Goal: Information Seeking & Learning: Find specific page/section

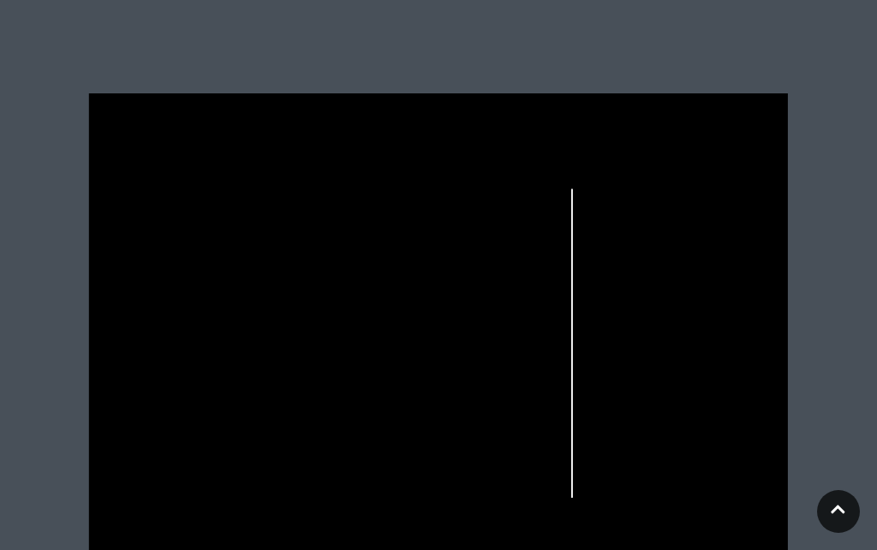
scroll to position [493, 0]
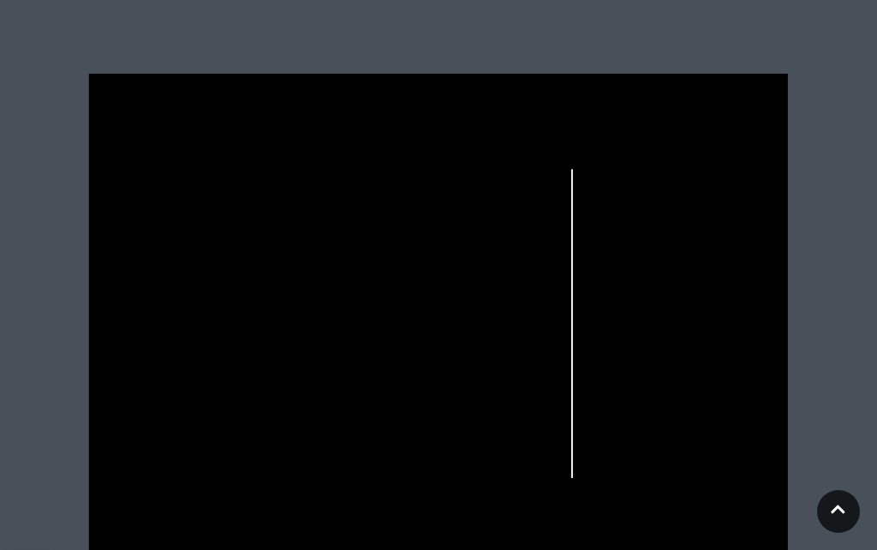
click at [844, 533] on link at bounding box center [838, 511] width 43 height 43
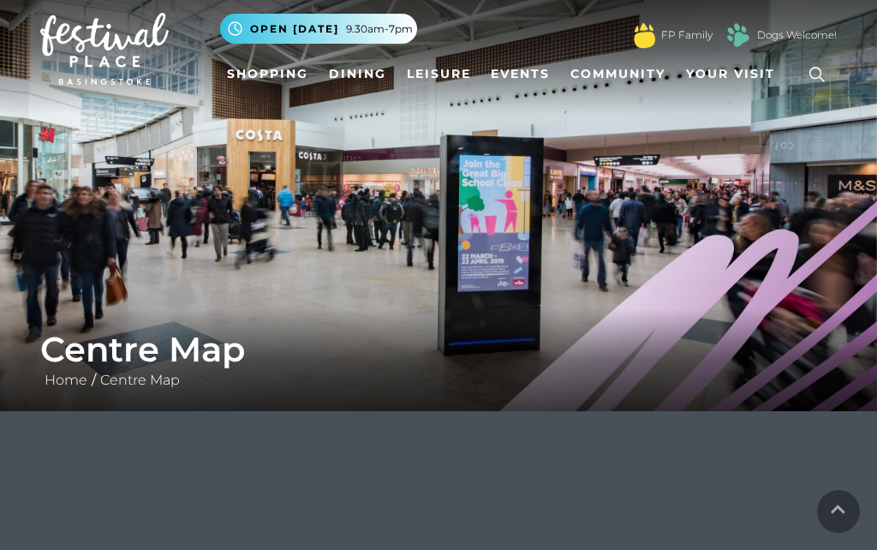
scroll to position [0, 0]
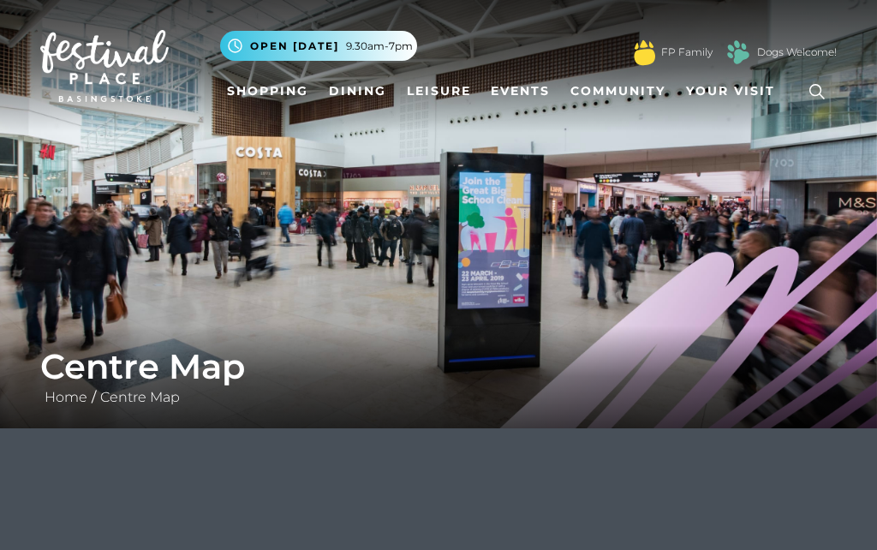
click at [819, 97] on icon at bounding box center [817, 92] width 26 height 26
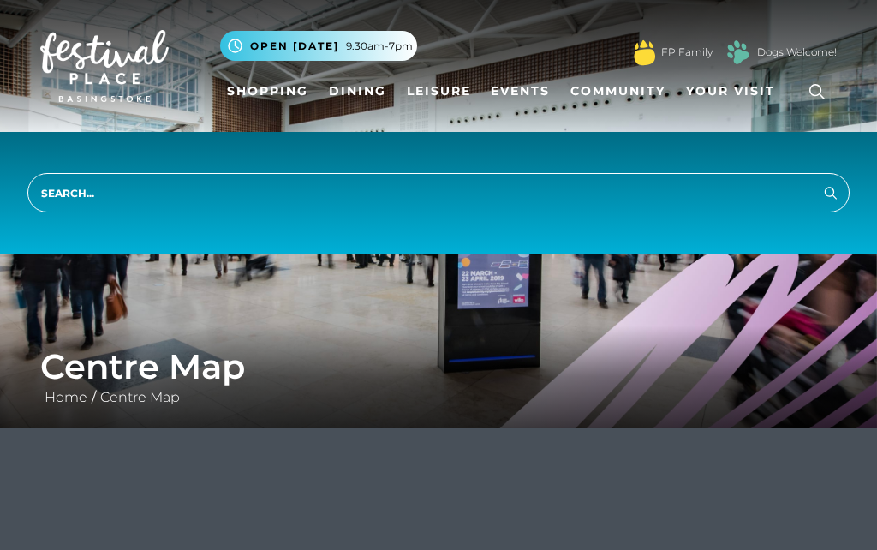
click at [159, 190] on input "search" at bounding box center [438, 192] width 822 height 39
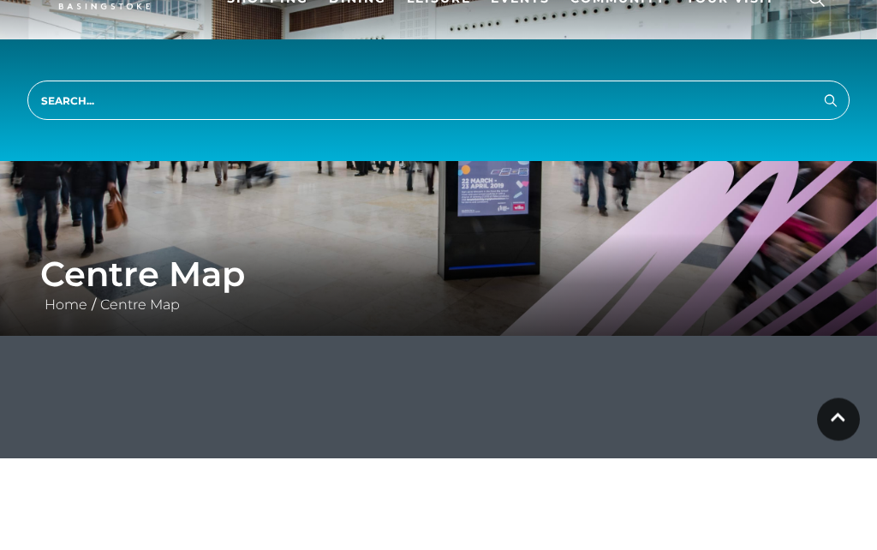
click at [66, 173] on input "search" at bounding box center [438, 192] width 822 height 39
type input "Discovery centre"
click at [831, 182] on button "Search" at bounding box center [830, 192] width 21 height 21
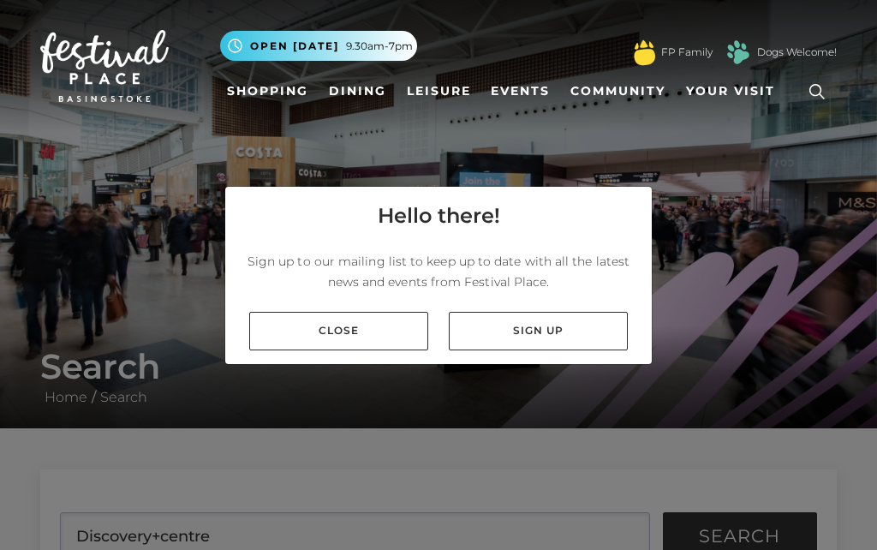
click at [353, 350] on link "Close" at bounding box center [338, 331] width 179 height 39
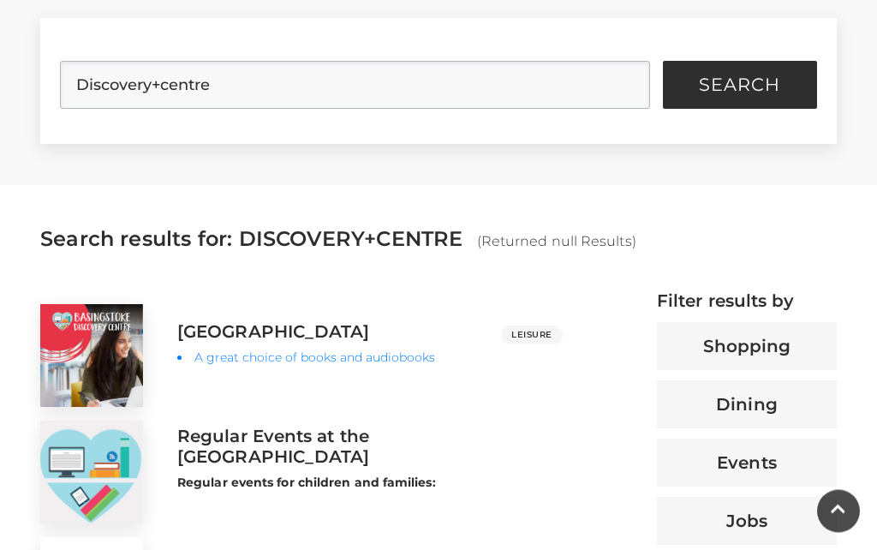
scroll to position [451, 0]
click at [339, 332] on h3 "[GEOGRAPHIC_DATA]" at bounding box center [273, 331] width 193 height 21
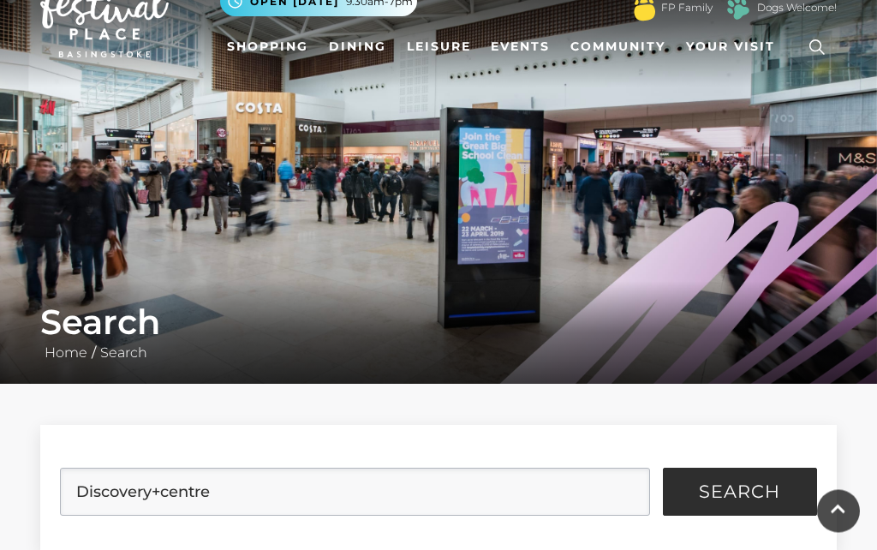
scroll to position [0, 0]
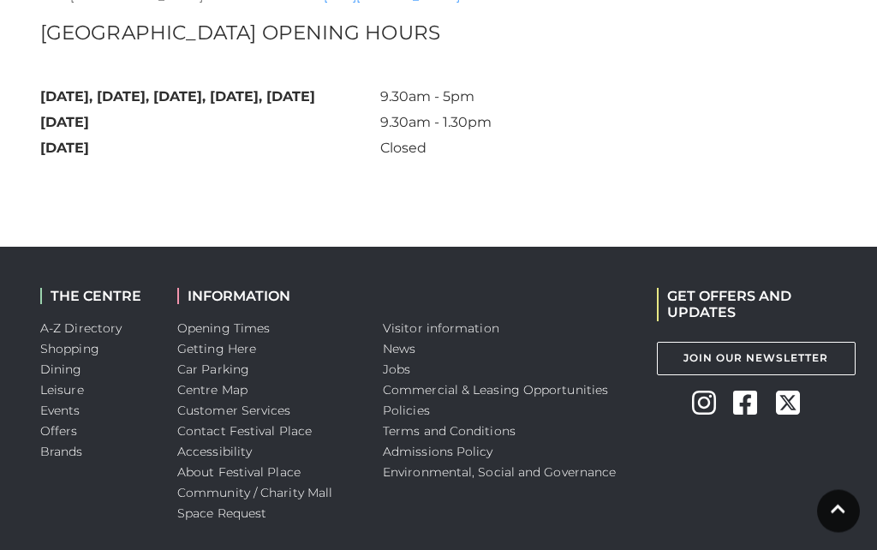
scroll to position [1334, 0]
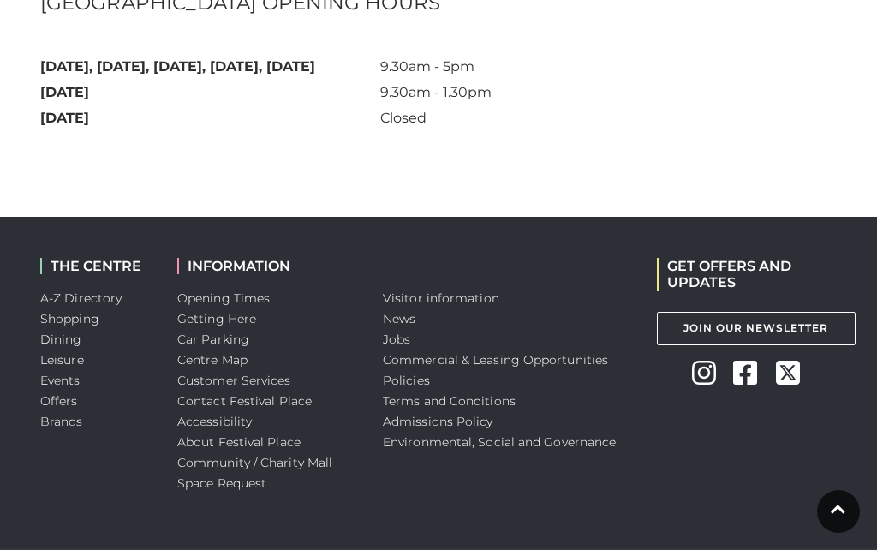
click at [220, 347] on link "Car Parking" at bounding box center [213, 338] width 72 height 15
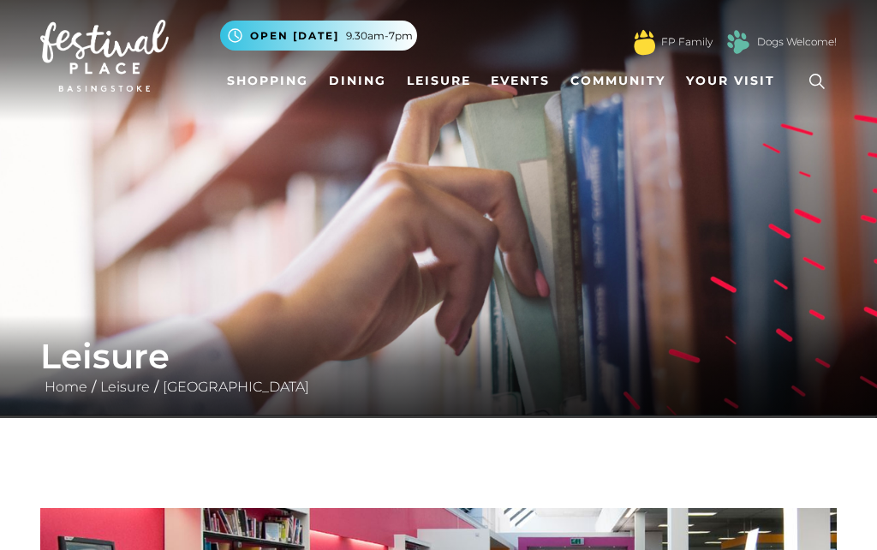
scroll to position [0, 0]
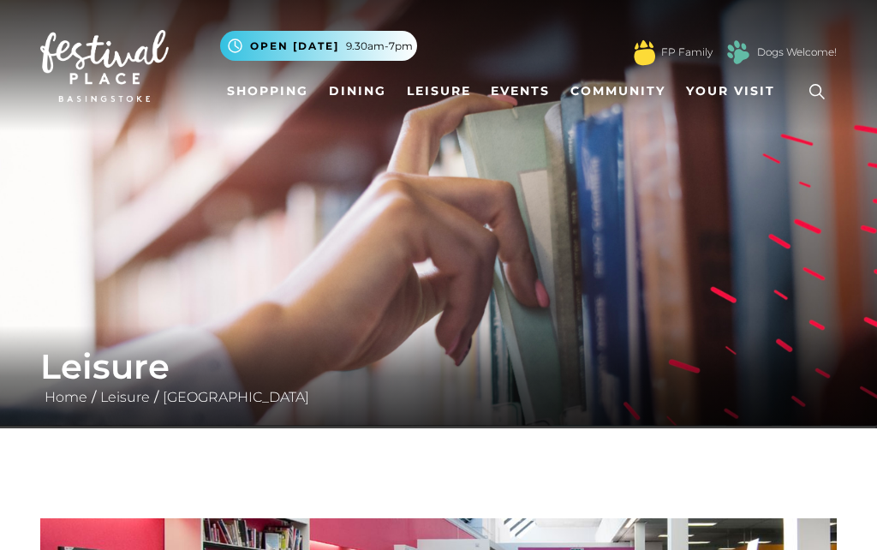
click at [725, 93] on span "Your Visit" at bounding box center [730, 91] width 89 height 18
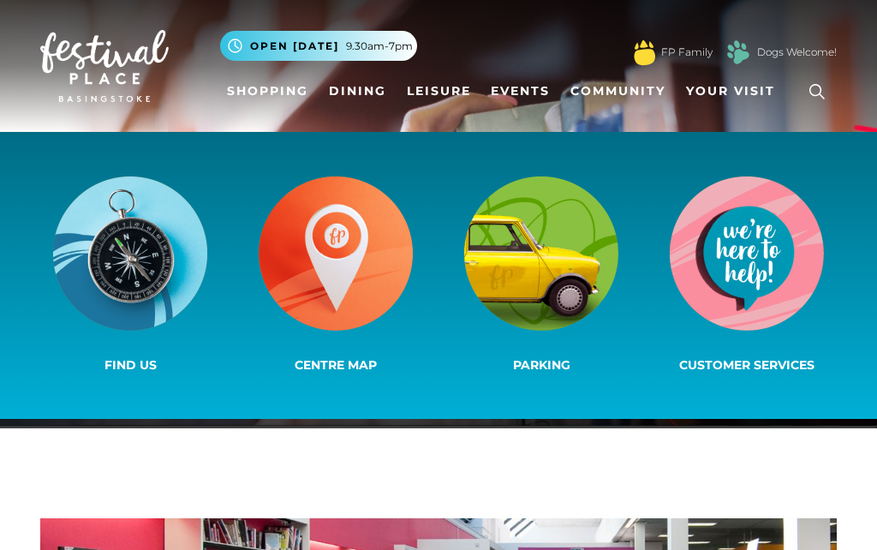
click at [817, 110] on link at bounding box center [816, 91] width 39 height 39
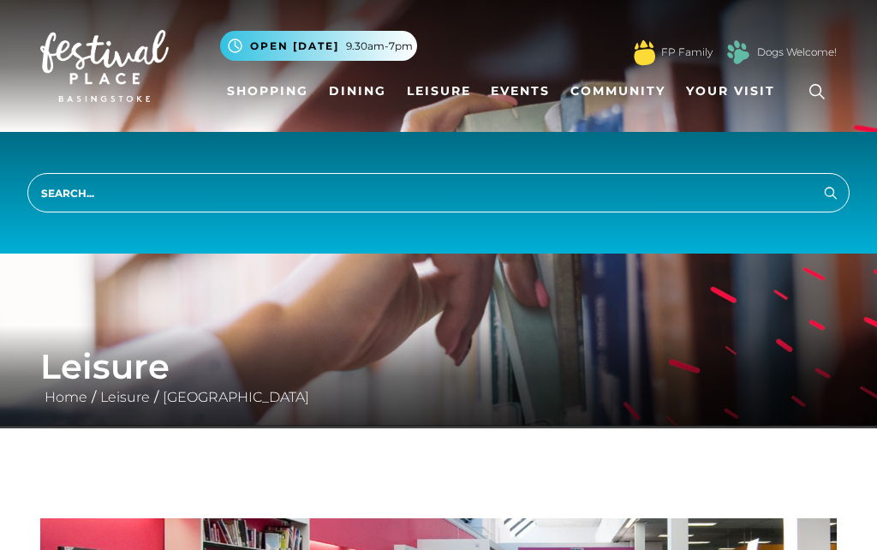
click at [775, 116] on nav "Toggle navigation .st5{fill:none;stroke:#FFFFFF;stroke-width:2.29;stroke-miterl…" at bounding box center [438, 66] width 877 height 132
